Goal: Task Accomplishment & Management: Manage account settings

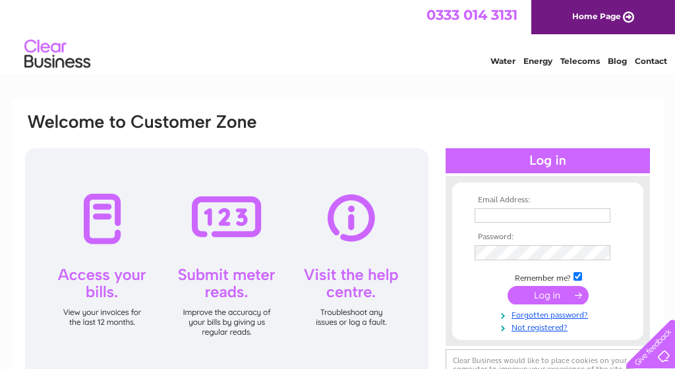
type input "lisajonescrosswoods@outlook.com"
click at [545, 293] on input "submit" at bounding box center [548, 297] width 81 height 18
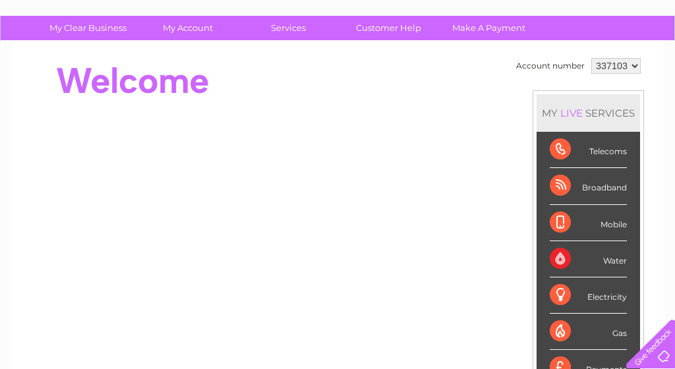
scroll to position [78, 0]
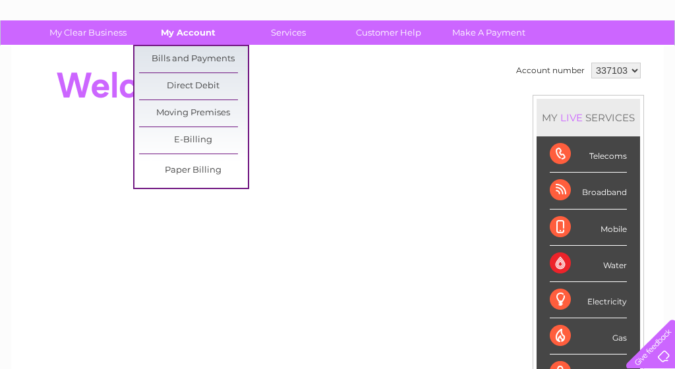
click at [200, 28] on link "My Account" at bounding box center [188, 32] width 109 height 24
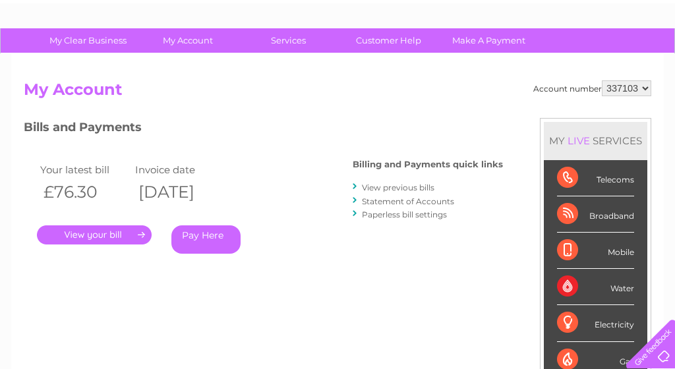
scroll to position [71, 0]
click at [94, 235] on link "." at bounding box center [94, 235] width 115 height 19
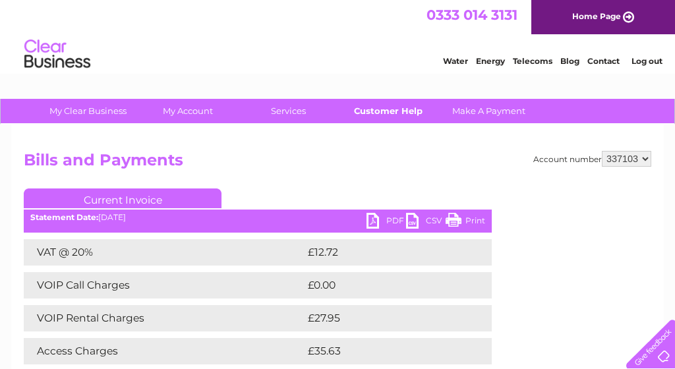
click at [379, 111] on link "Customer Help" at bounding box center [388, 111] width 109 height 24
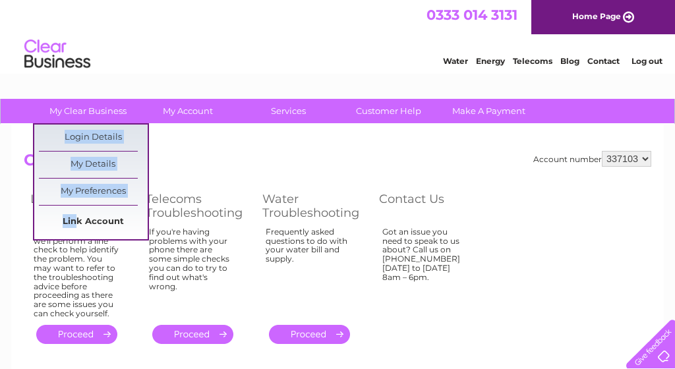
drag, startPoint x: 76, startPoint y: 239, endPoint x: 76, endPoint y: 214, distance: 24.4
click at [76, 214] on ul "Login Details My Details My Preferences Link Account" at bounding box center [91, 181] width 116 height 117
